Goal: Information Seeking & Learning: Learn about a topic

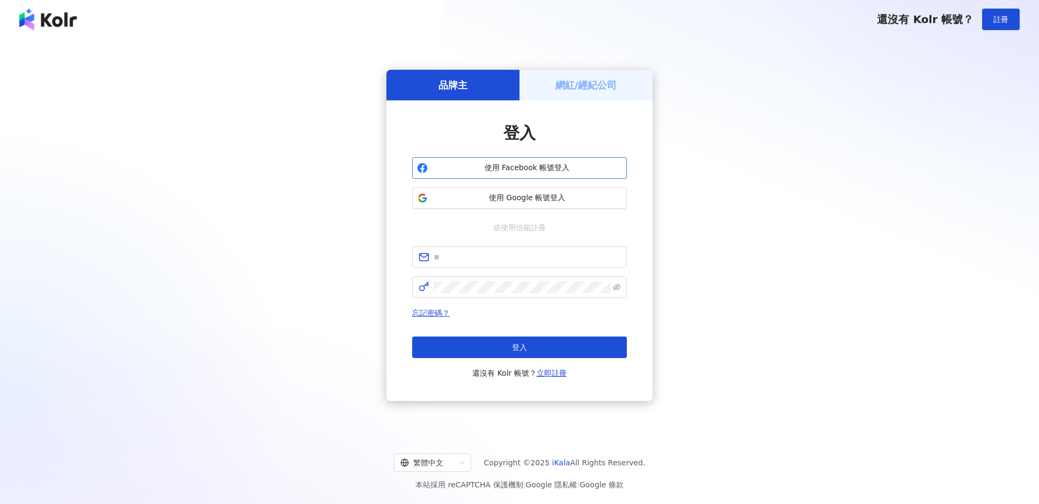
click at [458, 165] on span "使用 Facebook 帳號登入" at bounding box center [527, 168] width 190 height 11
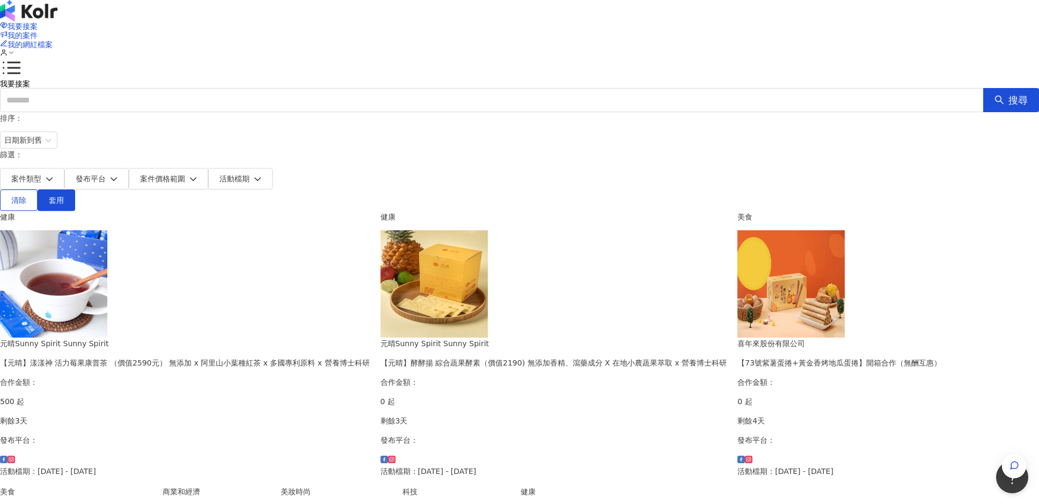
click at [768, 148] on div "排序： 日期新到舊" at bounding box center [519, 130] width 1039 height 37
click at [53, 139] on span "日期新到舊" at bounding box center [28, 140] width 49 height 16
click at [784, 192] on div "日期新到舊" at bounding box center [786, 197] width 39 height 12
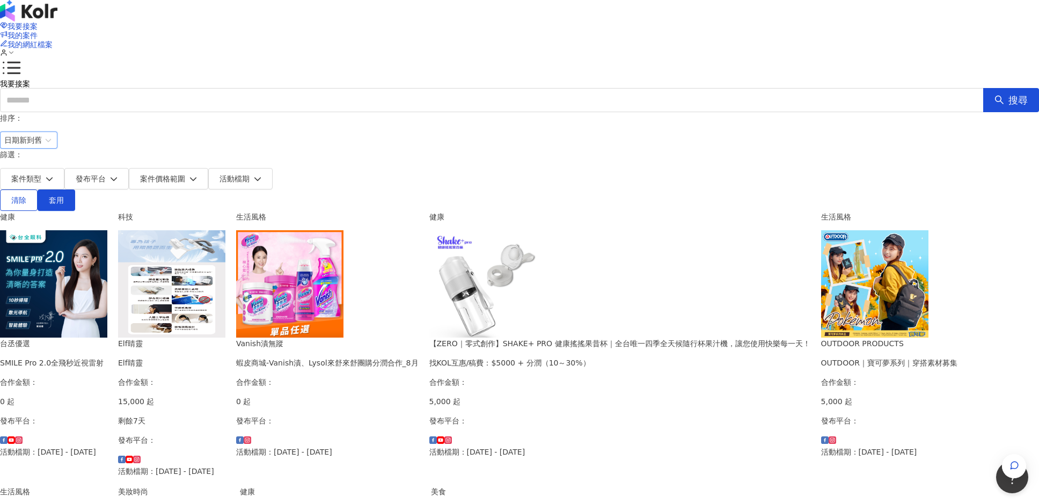
click at [225, 357] on div "Elf睛靈" at bounding box center [171, 363] width 107 height 12
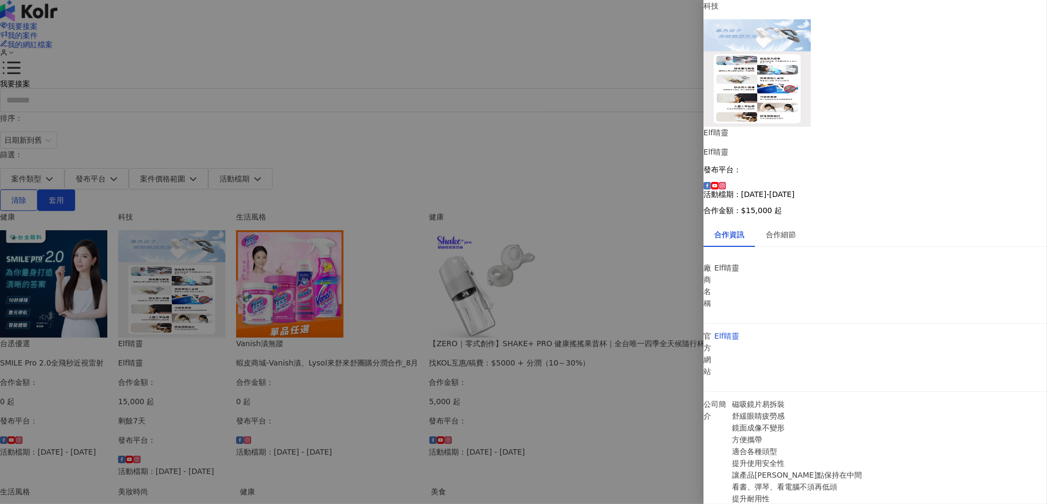
scroll to position [74, 0]
click at [683, 324] on div at bounding box center [523, 252] width 1047 height 504
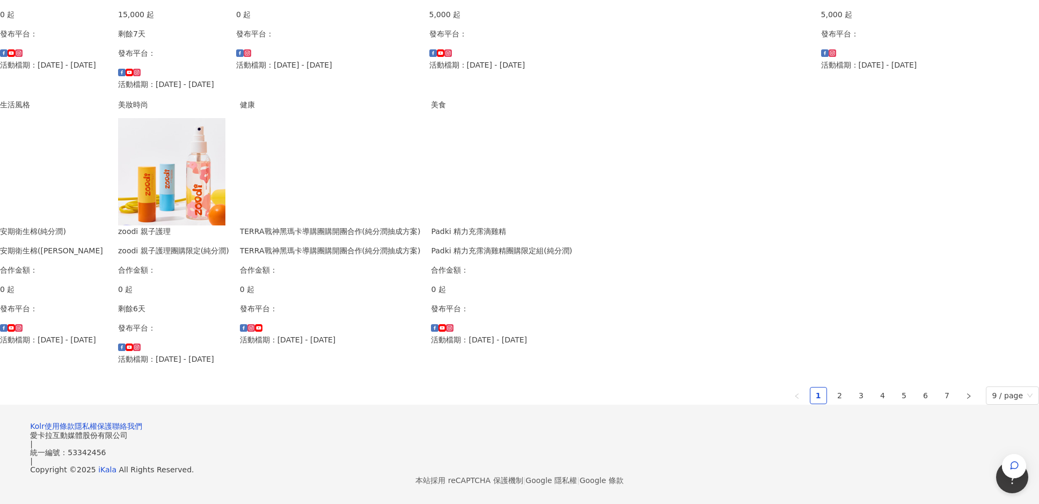
scroll to position [572, 0]
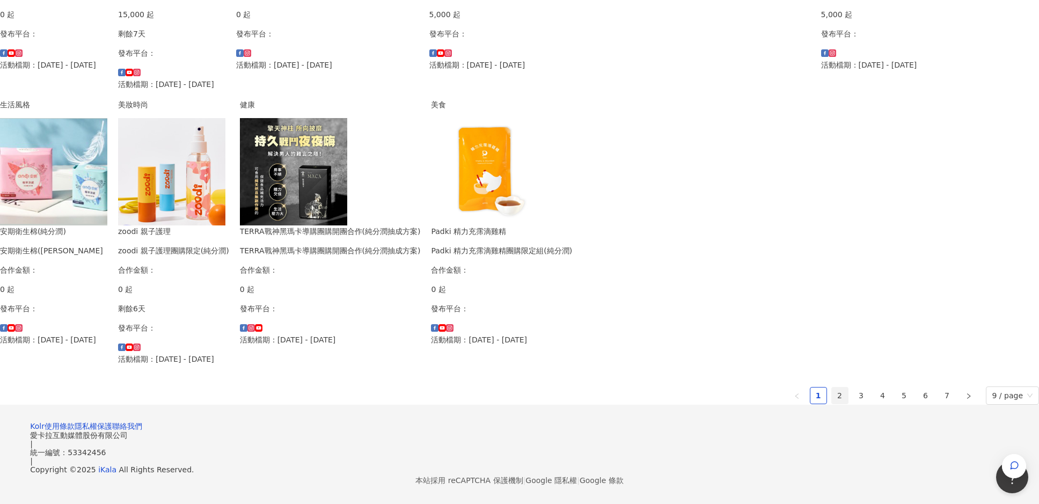
click at [832, 388] on link "2" at bounding box center [840, 396] width 16 height 16
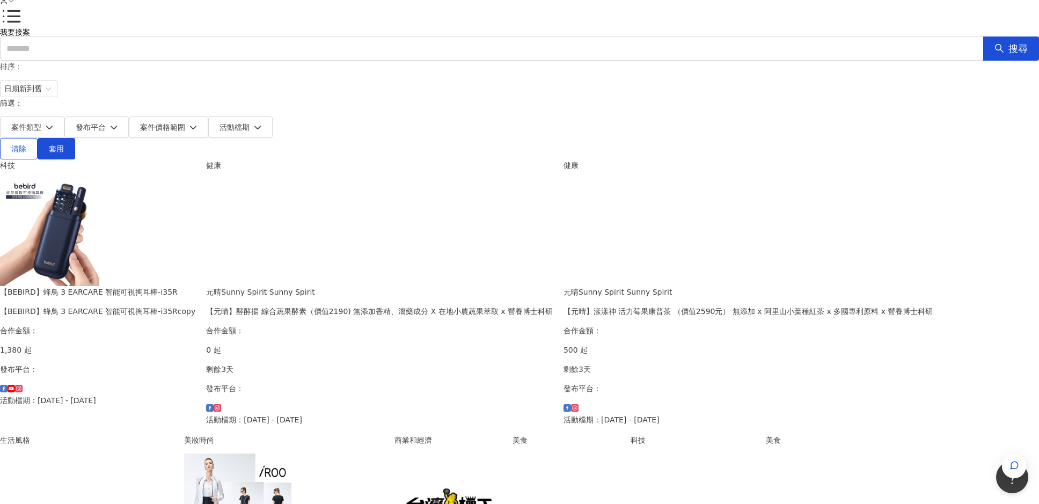
scroll to position [71, 0]
